Goal: Task Accomplishment & Management: Complete application form

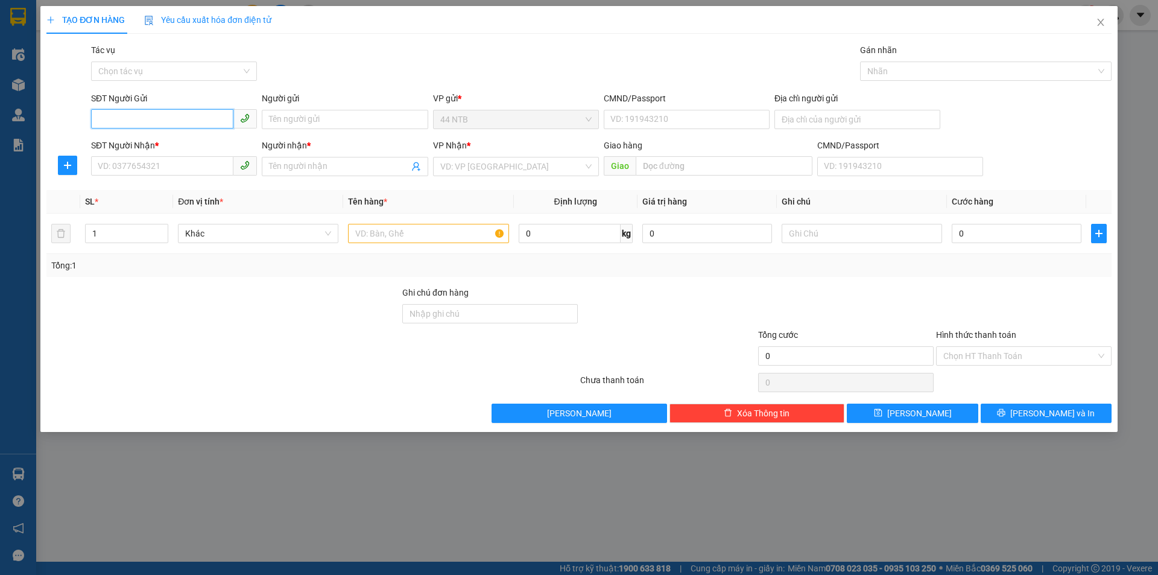
click at [157, 126] on input "SĐT Người Gửi" at bounding box center [162, 118] width 142 height 19
click at [183, 143] on div "0369316658 - PHỤNG" at bounding box center [173, 143] width 151 height 13
type input "0369316658"
type input "PHỤNG"
type input "50/11_Vĩnh.Phú_Bình.Dương"
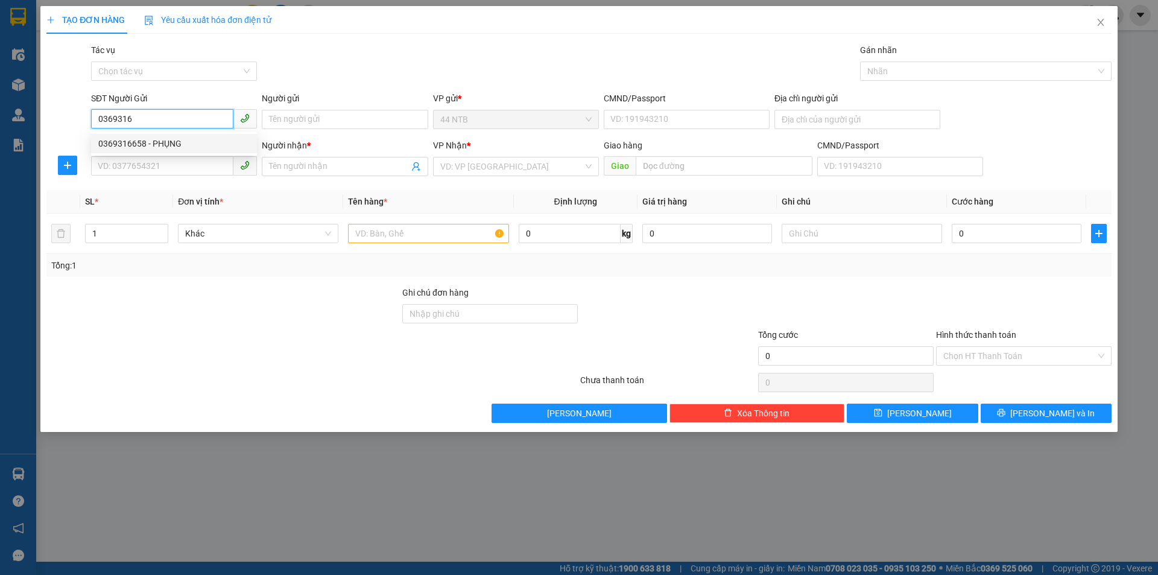
type input "0345039549"
type input "Hương"
type input "0369316658"
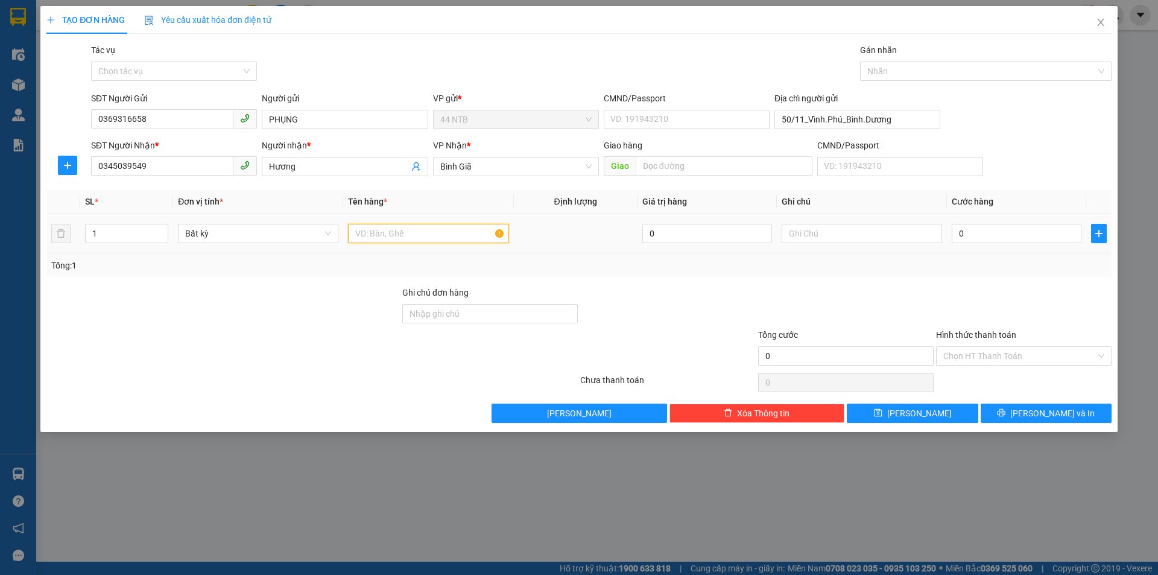
click at [384, 232] on input "text" at bounding box center [428, 233] width 160 height 19
type input "HOP"
click at [970, 235] on input "0" at bounding box center [1017, 233] width 130 height 19
type input "3"
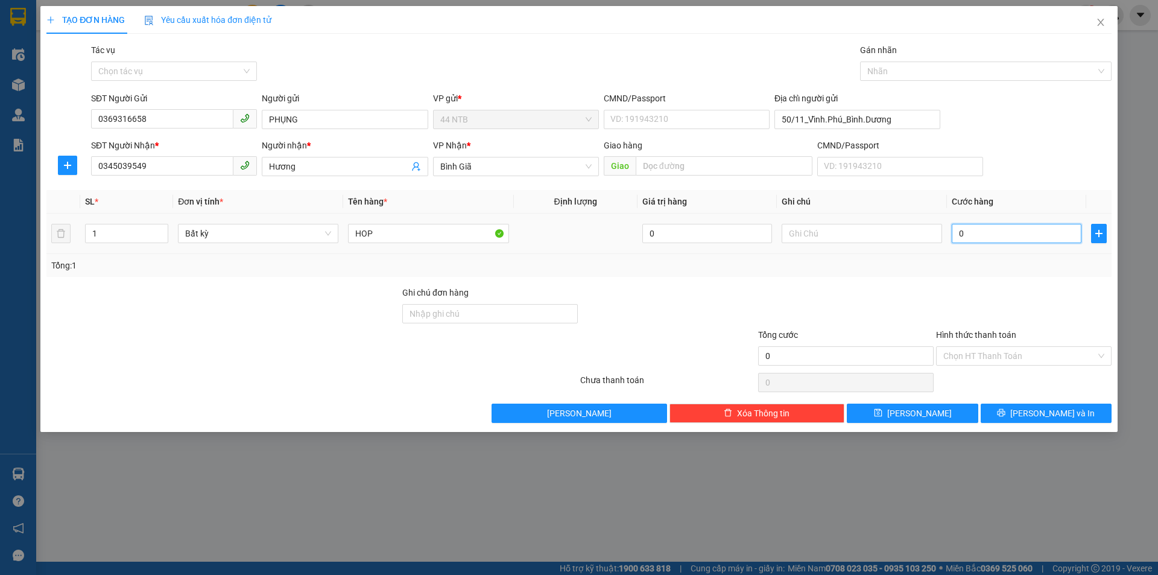
type input "3"
type input "30"
type input "30.000"
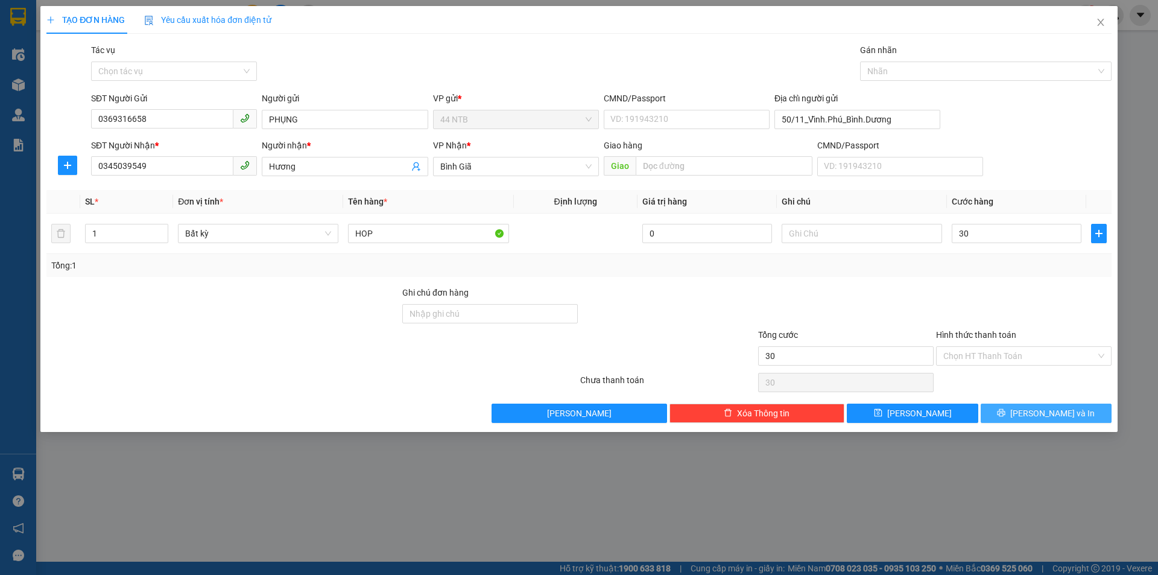
type input "30.000"
drag, startPoint x: 1029, startPoint y: 416, endPoint x: 934, endPoint y: 386, distance: 99.4
click at [1006, 416] on icon "printer" at bounding box center [1001, 412] width 8 height 8
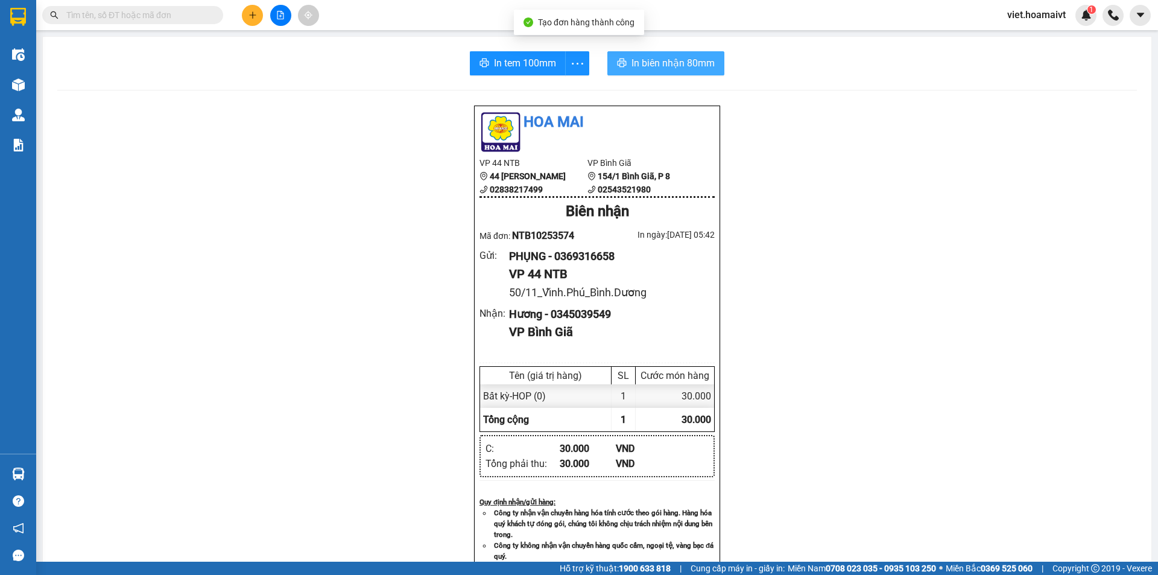
drag, startPoint x: 655, startPoint y: 63, endPoint x: 673, endPoint y: 65, distance: 18.9
click at [655, 63] on span "In biên nhận 80mm" at bounding box center [673, 63] width 83 height 15
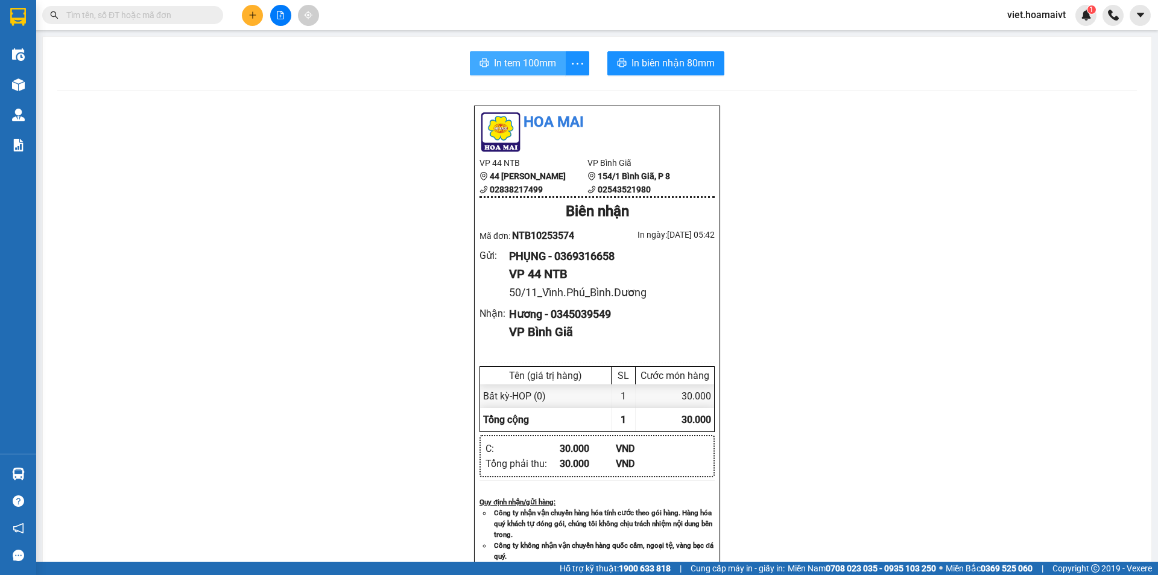
click at [520, 59] on span "In tem 100mm" at bounding box center [525, 63] width 62 height 15
